Goal: Use online tool/utility: Utilize a website feature to perform a specific function

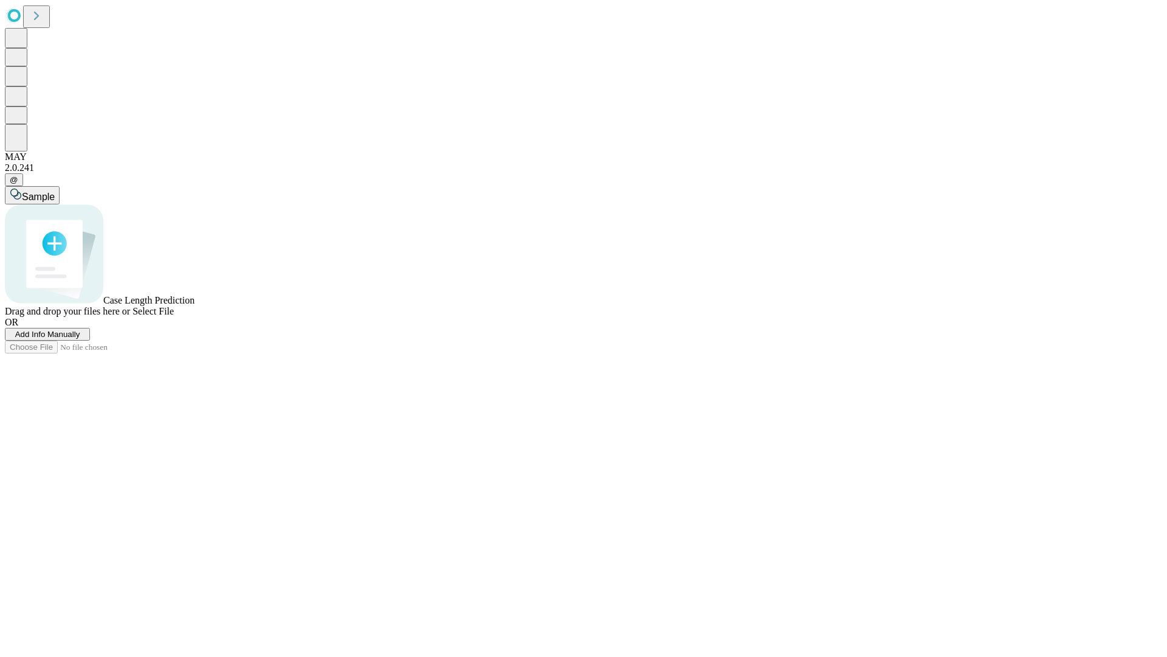
click at [80, 339] on span "Add Info Manually" at bounding box center [47, 334] width 65 height 9
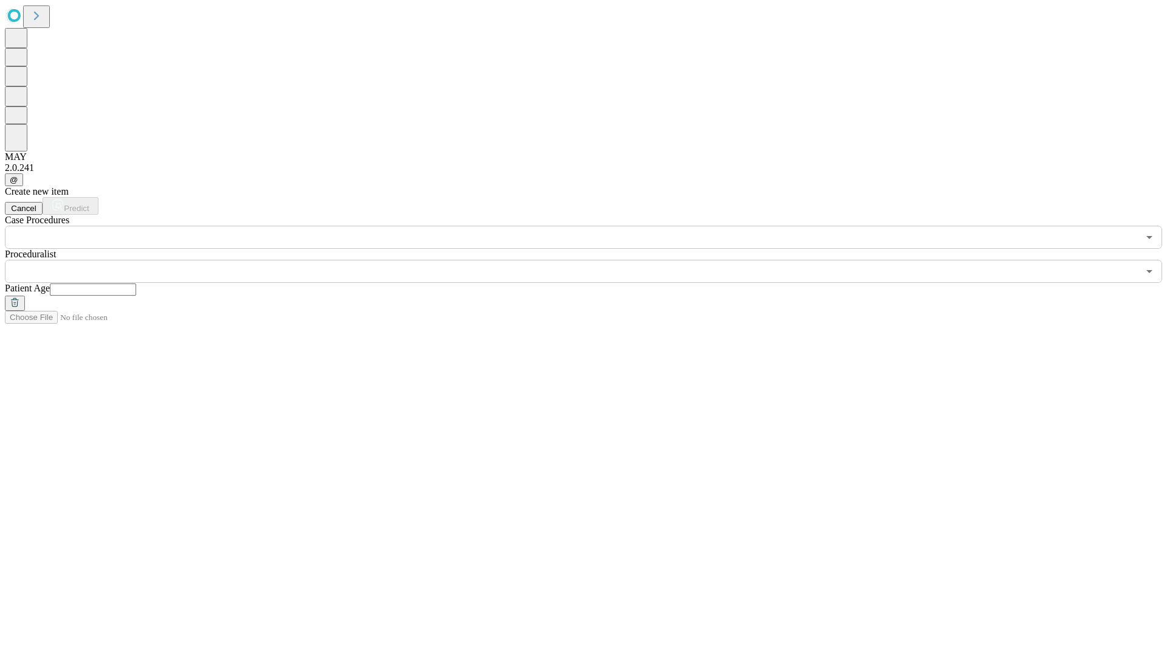
click at [136, 283] on input "text" at bounding box center [93, 289] width 86 height 12
type input "**"
click at [592, 260] on input "text" at bounding box center [572, 271] width 1134 height 23
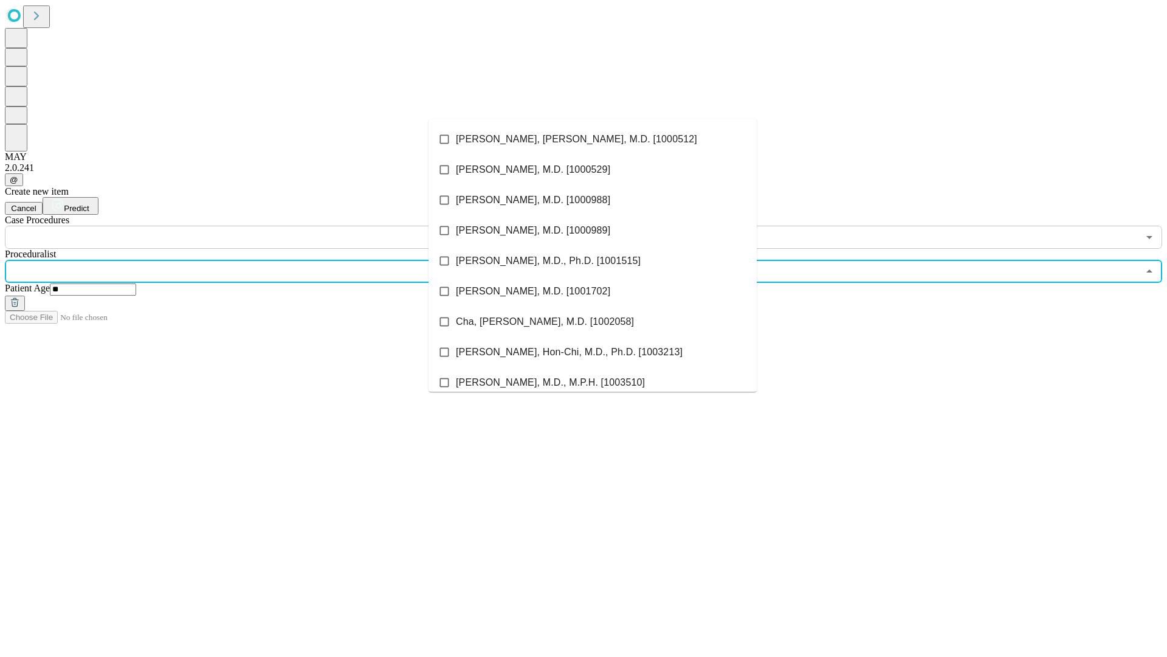
click at [593, 139] on li "[PERSON_NAME], [PERSON_NAME], M.D. [1000512]" at bounding box center [593, 139] width 328 height 30
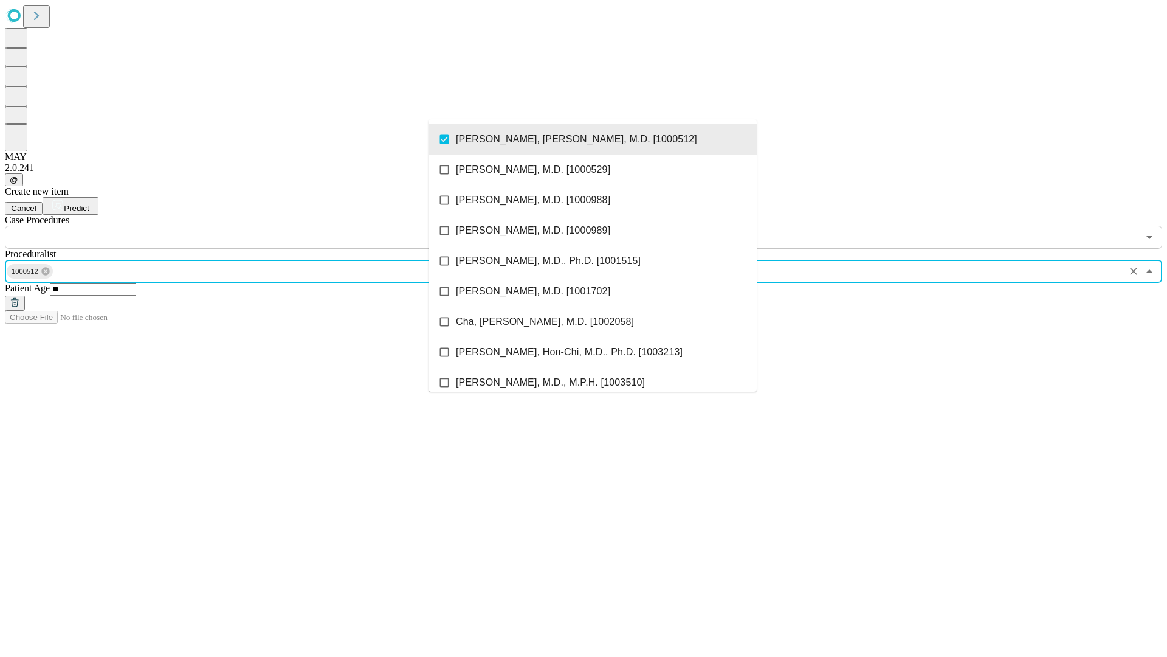
click at [255, 226] on input "text" at bounding box center [572, 237] width 1134 height 23
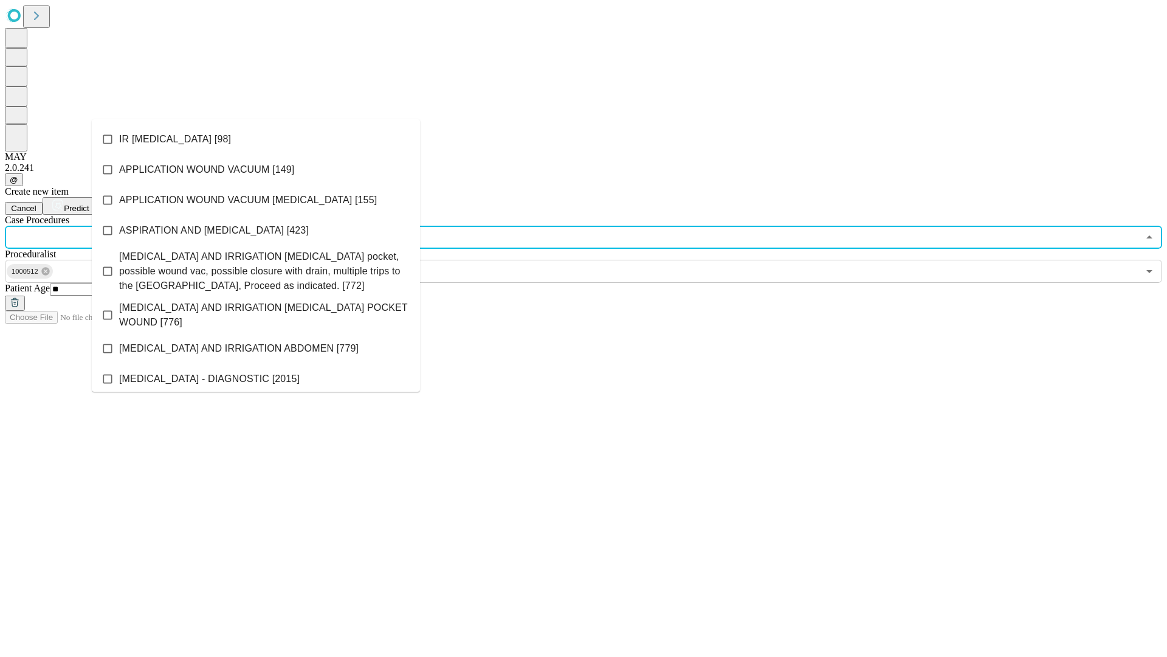
click at [256, 139] on li "IR [MEDICAL_DATA] [98]" at bounding box center [256, 139] width 328 height 30
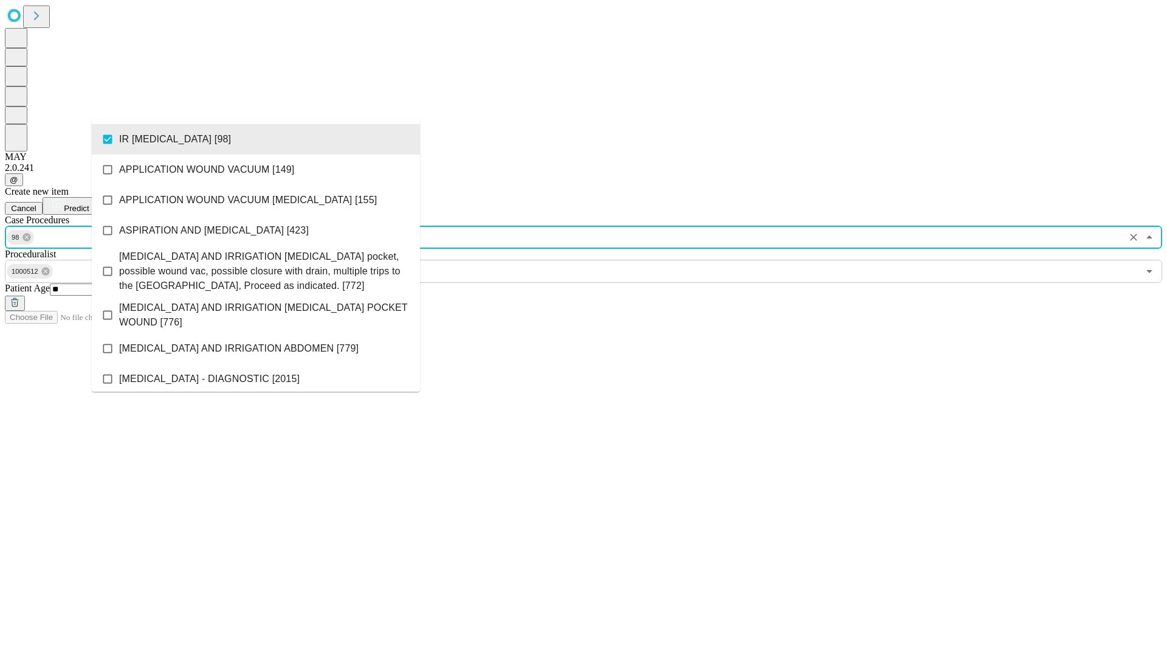
click at [89, 204] on span "Predict" at bounding box center [76, 208] width 25 height 9
